Goal: Task Accomplishment & Management: Use online tool/utility

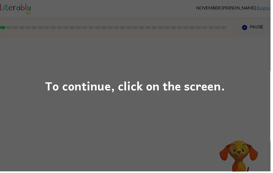
click at [165, 84] on div "To continue, click on the screen." at bounding box center [136, 86] width 181 height 19
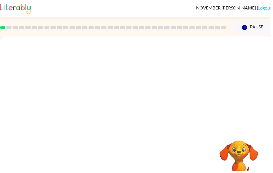
click at [134, 83] on div at bounding box center [137, 83] width 275 height 93
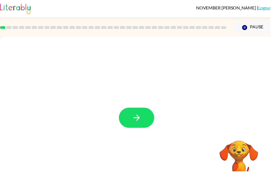
click at [135, 125] on button "button" at bounding box center [138, 119] width 36 height 20
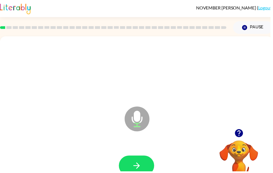
click at [146, 166] on button "button" at bounding box center [138, 167] width 36 height 20
click at [147, 166] on button "button" at bounding box center [138, 167] width 36 height 20
click at [150, 164] on button "button" at bounding box center [138, 167] width 36 height 20
click at [136, 158] on button "button" at bounding box center [138, 167] width 36 height 20
click at [143, 161] on button "button" at bounding box center [138, 167] width 36 height 20
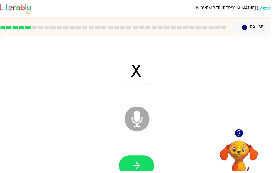
click at [140, 162] on button "button" at bounding box center [138, 167] width 36 height 20
click at [145, 165] on button "button" at bounding box center [138, 167] width 36 height 20
click at [149, 173] on button "button" at bounding box center [138, 167] width 36 height 20
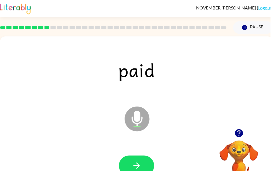
click at [141, 122] on icon "Microphone The Microphone is here when it is your turn to talk" at bounding box center [165, 127] width 83 height 42
click at [146, 126] on icon at bounding box center [138, 120] width 25 height 25
click at [136, 159] on button "button" at bounding box center [138, 167] width 36 height 20
click at [144, 115] on icon at bounding box center [138, 120] width 25 height 25
click at [143, 172] on button "button" at bounding box center [138, 167] width 36 height 20
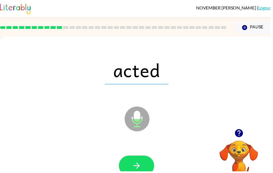
click at [142, 120] on icon at bounding box center [138, 120] width 25 height 25
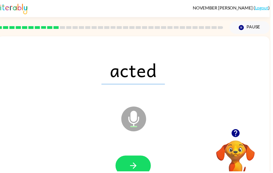
scroll to position [0, 3]
click at [137, 117] on icon "Microphone The Microphone is here when it is your turn to talk" at bounding box center [162, 127] width 83 height 42
click at [138, 164] on icon "button" at bounding box center [135, 167] width 10 height 10
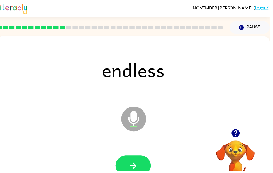
click at [129, 61] on span "endless" at bounding box center [135, 70] width 80 height 29
click at [140, 173] on button "button" at bounding box center [135, 167] width 36 height 20
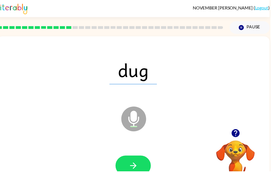
click at [140, 166] on button "button" at bounding box center [135, 167] width 36 height 20
click at [133, 168] on icon "button" at bounding box center [135, 167] width 10 height 10
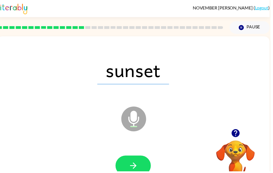
click at [142, 173] on button "button" at bounding box center [135, 167] width 36 height 20
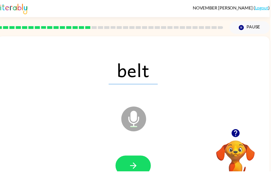
click at [141, 165] on button "button" at bounding box center [135, 167] width 36 height 20
click at [134, 169] on icon "button" at bounding box center [135, 167] width 10 height 10
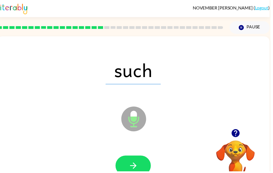
click at [143, 169] on button "button" at bounding box center [135, 167] width 36 height 20
click at [142, 173] on button "button" at bounding box center [135, 167] width 36 height 20
click at [136, 158] on button "button" at bounding box center [135, 167] width 36 height 20
click at [147, 171] on button "button" at bounding box center [135, 167] width 36 height 20
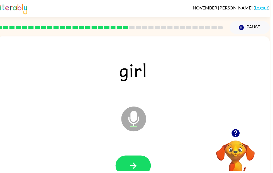
click at [139, 171] on button "button" at bounding box center [135, 167] width 36 height 20
click at [140, 161] on button "button" at bounding box center [135, 167] width 36 height 20
click at [142, 173] on button "button" at bounding box center [135, 167] width 36 height 20
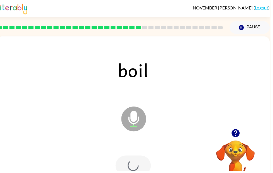
click at [140, 157] on div at bounding box center [135, 167] width 36 height 20
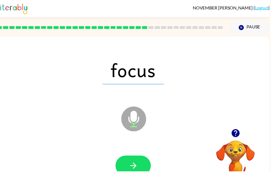
click at [138, 167] on icon "button" at bounding box center [135, 167] width 10 height 10
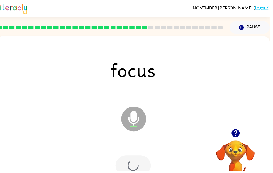
click at [138, 164] on div at bounding box center [135, 167] width 36 height 20
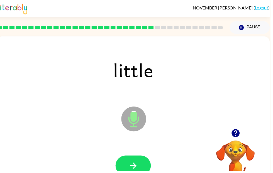
click at [134, 169] on icon "button" at bounding box center [135, 167] width 10 height 10
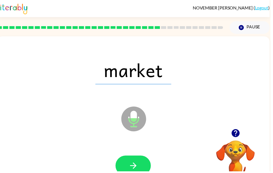
click at [142, 173] on button "button" at bounding box center [135, 167] width 36 height 20
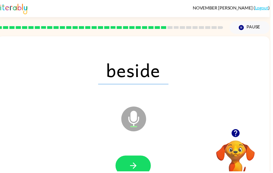
click at [139, 173] on button "button" at bounding box center [135, 167] width 36 height 20
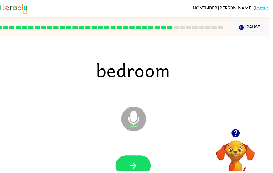
click at [137, 163] on icon "button" at bounding box center [135, 167] width 10 height 10
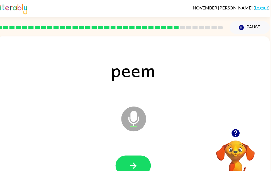
click at [135, 164] on icon "button" at bounding box center [135, 167] width 10 height 10
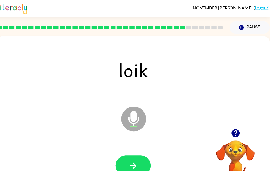
click at [134, 167] on icon "button" at bounding box center [135, 167] width 10 height 10
click at [132, 171] on icon "button" at bounding box center [135, 167] width 10 height 10
click at [139, 160] on button "button" at bounding box center [135, 167] width 36 height 20
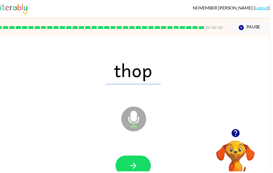
click at [135, 170] on icon "button" at bounding box center [134, 167] width 6 height 6
click at [141, 167] on button "button" at bounding box center [135, 167] width 36 height 20
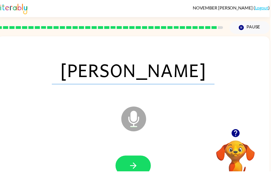
click at [137, 163] on icon "button" at bounding box center [135, 167] width 10 height 10
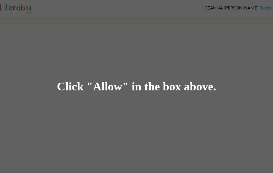
scroll to position [0, 0]
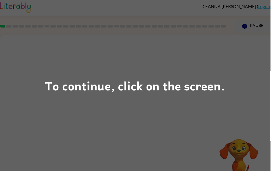
click at [181, 96] on div "To continue, click on the screen." at bounding box center [136, 86] width 181 height 19
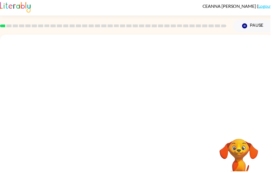
click at [203, 81] on div at bounding box center [137, 81] width 275 height 93
click at [137, 124] on div at bounding box center [138, 117] width 36 height 20
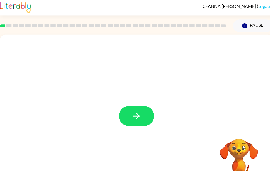
click at [135, 118] on icon "button" at bounding box center [137, 117] width 6 height 6
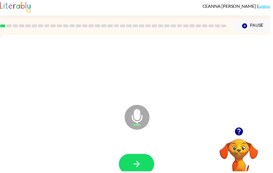
click at [146, 161] on button "button" at bounding box center [138, 166] width 36 height 20
click at [141, 165] on icon "button" at bounding box center [138, 166] width 10 height 10
click at [143, 166] on button "button" at bounding box center [138, 166] width 36 height 20
click at [153, 164] on button "button" at bounding box center [138, 166] width 36 height 20
click at [134, 163] on icon "button" at bounding box center [138, 166] width 10 height 10
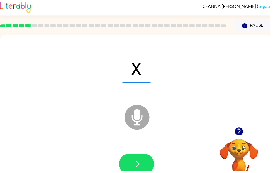
click at [152, 173] on button "button" at bounding box center [138, 166] width 36 height 20
click at [144, 169] on button "button" at bounding box center [138, 166] width 36 height 20
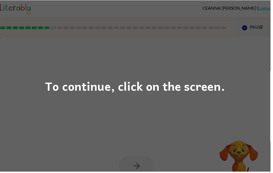
scroll to position [0, 0]
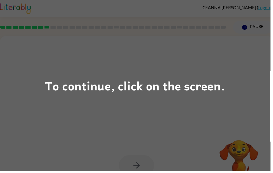
click at [193, 91] on div "To continue, click on the screen." at bounding box center [136, 86] width 181 height 19
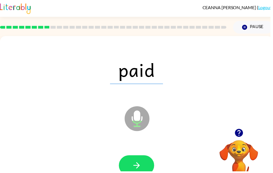
click at [178, 173] on div at bounding box center [138, 167] width 264 height 46
click at [144, 166] on button "button" at bounding box center [138, 167] width 36 height 20
click at [139, 160] on button "button" at bounding box center [138, 167] width 36 height 20
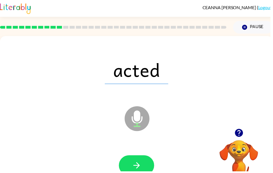
click at [136, 173] on button "button" at bounding box center [138, 167] width 36 height 20
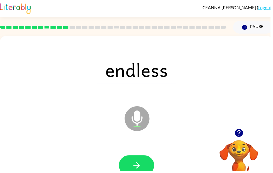
scroll to position [3, 0]
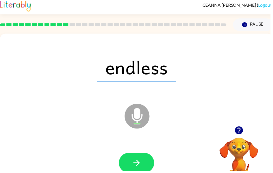
click at [149, 161] on button "button" at bounding box center [138, 164] width 36 height 20
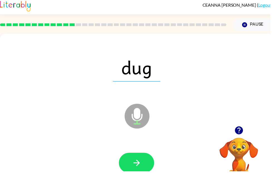
click at [139, 157] on button "button" at bounding box center [138, 164] width 36 height 20
click at [138, 164] on icon "button" at bounding box center [138, 165] width 10 height 10
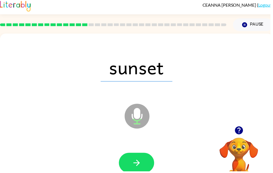
click at [142, 159] on button "button" at bounding box center [138, 164] width 36 height 20
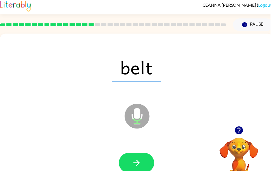
click at [136, 164] on icon "button" at bounding box center [138, 165] width 10 height 10
click at [134, 172] on button "button" at bounding box center [138, 164] width 36 height 20
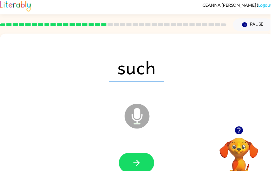
click at [137, 171] on button "button" at bounding box center [138, 164] width 36 height 20
click at [137, 172] on button "button" at bounding box center [138, 164] width 36 height 20
click at [133, 165] on icon "button" at bounding box center [138, 165] width 10 height 10
click at [147, 171] on button "button" at bounding box center [138, 164] width 36 height 20
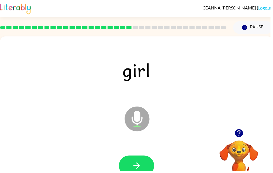
click at [147, 170] on button "button" at bounding box center [138, 167] width 36 height 20
click at [140, 173] on button "button" at bounding box center [138, 167] width 36 height 20
click at [131, 173] on button "button" at bounding box center [138, 167] width 36 height 20
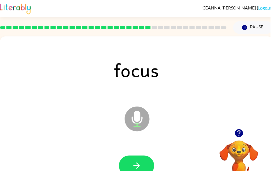
click at [136, 173] on button "button" at bounding box center [138, 167] width 36 height 20
click at [135, 173] on button "button" at bounding box center [138, 167] width 36 height 20
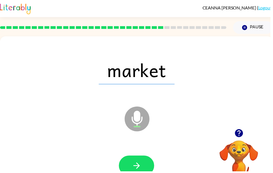
click at [155, 157] on div at bounding box center [138, 168] width 264 height 46
click at [134, 169] on icon "button" at bounding box center [138, 167] width 10 height 10
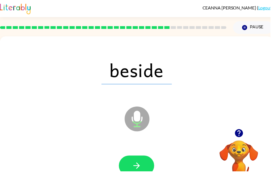
click at [142, 166] on icon "button" at bounding box center [138, 167] width 10 height 10
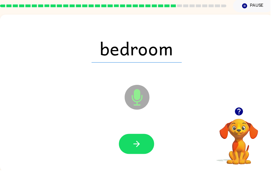
scroll to position [21, 0]
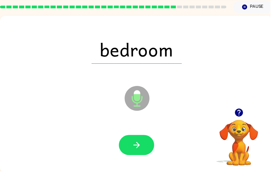
click at [148, 146] on button "button" at bounding box center [138, 146] width 36 height 20
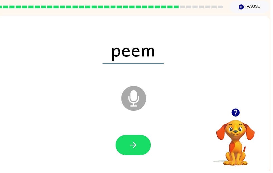
scroll to position [0, 3]
click at [148, 150] on button "button" at bounding box center [135, 146] width 36 height 20
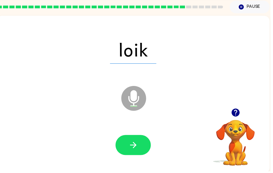
click at [135, 154] on button "button" at bounding box center [135, 146] width 36 height 20
click at [130, 146] on icon "button" at bounding box center [135, 147] width 10 height 10
click at [143, 150] on button "button" at bounding box center [135, 146] width 36 height 20
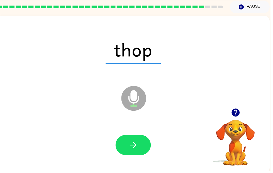
click at [137, 150] on icon "button" at bounding box center [135, 147] width 10 height 10
click at [142, 144] on button "button" at bounding box center [135, 146] width 36 height 20
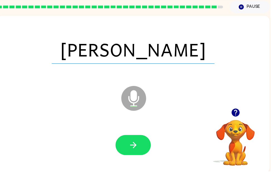
click at [137, 151] on icon "button" at bounding box center [135, 147] width 10 height 10
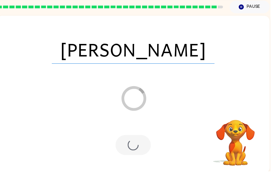
scroll to position [19, 0]
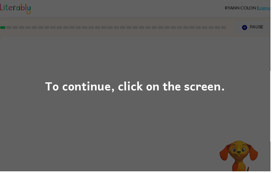
click at [235, 105] on div "To continue, click on the screen." at bounding box center [136, 86] width 273 height 173
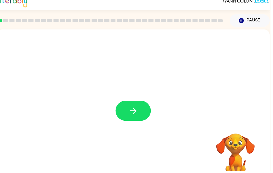
scroll to position [0, 3]
click at [142, 112] on button "button" at bounding box center [135, 112] width 36 height 20
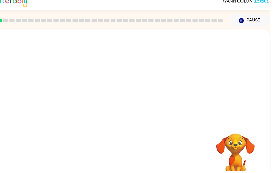
click at [132, 115] on div at bounding box center [134, 109] width 275 height 159
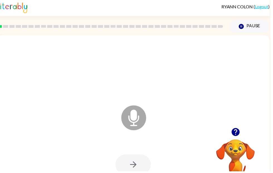
scroll to position [1, 0]
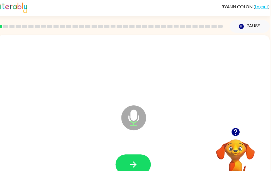
click at [141, 162] on button "button" at bounding box center [135, 166] width 36 height 20
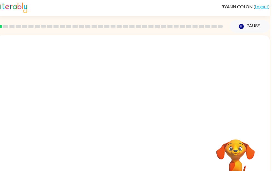
scroll to position [0, 3]
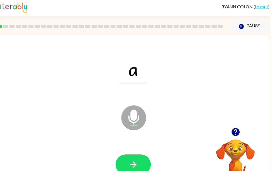
click at [142, 169] on button "button" at bounding box center [135, 166] width 36 height 20
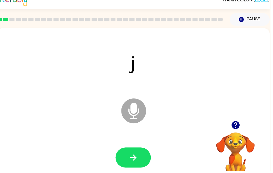
scroll to position [8, 0]
click at [138, 154] on button "button" at bounding box center [135, 159] width 36 height 20
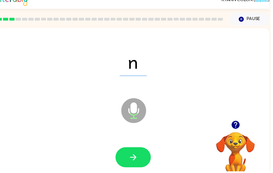
click at [141, 159] on button "button" at bounding box center [135, 159] width 36 height 20
click at [138, 158] on icon "button" at bounding box center [135, 159] width 10 height 10
click at [142, 161] on button "button" at bounding box center [135, 159] width 36 height 20
click at [130, 158] on icon "button" at bounding box center [135, 159] width 10 height 10
click at [139, 159] on icon "button" at bounding box center [135, 159] width 10 height 10
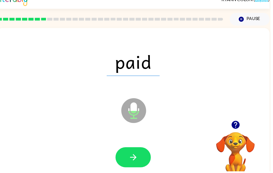
click at [137, 160] on icon "button" at bounding box center [135, 159] width 10 height 10
click at [136, 156] on icon "button" at bounding box center [135, 159] width 10 height 10
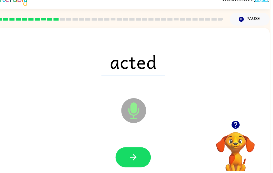
click at [137, 156] on icon "button" at bounding box center [135, 159] width 10 height 10
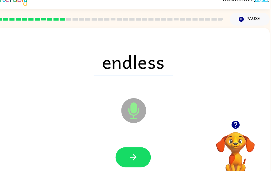
click at [137, 160] on icon "button" at bounding box center [135, 159] width 10 height 10
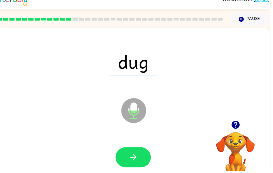
click at [137, 158] on icon "button" at bounding box center [135, 159] width 10 height 10
click at [139, 156] on button "button" at bounding box center [135, 159] width 36 height 20
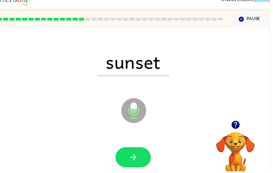
click at [134, 152] on button "button" at bounding box center [135, 159] width 36 height 20
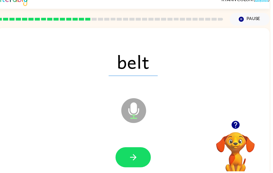
click at [140, 159] on button "button" at bounding box center [135, 159] width 36 height 20
click at [134, 159] on icon "button" at bounding box center [134, 159] width 6 height 6
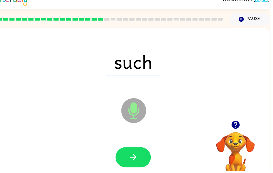
click at [139, 161] on icon "button" at bounding box center [135, 159] width 10 height 10
click at [141, 153] on button "button" at bounding box center [135, 159] width 36 height 20
click at [136, 162] on icon "button" at bounding box center [135, 159] width 10 height 10
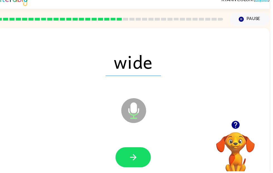
click at [142, 159] on button "button" at bounding box center [135, 159] width 36 height 20
click at [140, 157] on button "button" at bounding box center [135, 159] width 36 height 20
click at [139, 159] on icon "button" at bounding box center [135, 159] width 10 height 10
click at [140, 156] on button "button" at bounding box center [135, 159] width 36 height 20
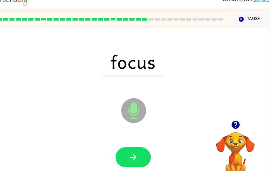
click at [138, 159] on icon "button" at bounding box center [135, 159] width 10 height 10
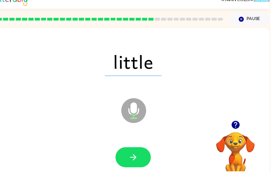
click at [139, 163] on icon "button" at bounding box center [135, 159] width 10 height 10
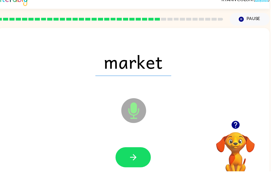
click at [138, 161] on icon "button" at bounding box center [135, 159] width 10 height 10
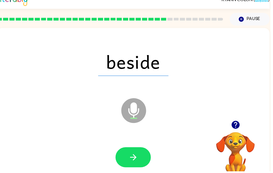
click at [136, 160] on icon "button" at bounding box center [135, 159] width 10 height 10
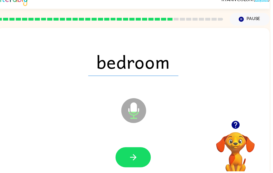
click at [138, 154] on button "button" at bounding box center [135, 159] width 36 height 20
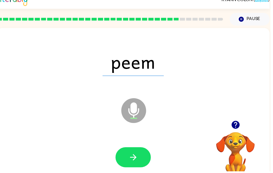
click at [238, 128] on icon "button" at bounding box center [237, 126] width 8 height 8
click at [137, 166] on button "button" at bounding box center [135, 159] width 36 height 20
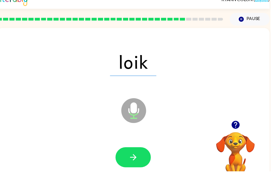
click at [143, 161] on button "button" at bounding box center [135, 159] width 36 height 20
click at [136, 160] on icon "button" at bounding box center [135, 159] width 10 height 10
click at [141, 157] on button "button" at bounding box center [135, 159] width 36 height 20
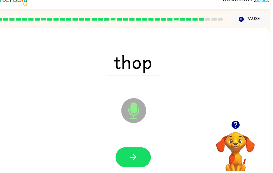
click at [141, 159] on button "button" at bounding box center [135, 159] width 36 height 20
click at [143, 158] on button "button" at bounding box center [135, 159] width 36 height 20
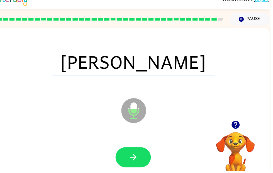
click at [141, 157] on button "button" at bounding box center [135, 159] width 36 height 20
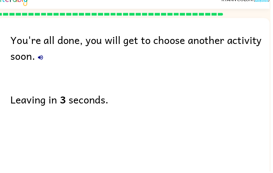
click at [41, 61] on icon "button" at bounding box center [41, 58] width 7 height 7
